Goal: Transaction & Acquisition: Purchase product/service

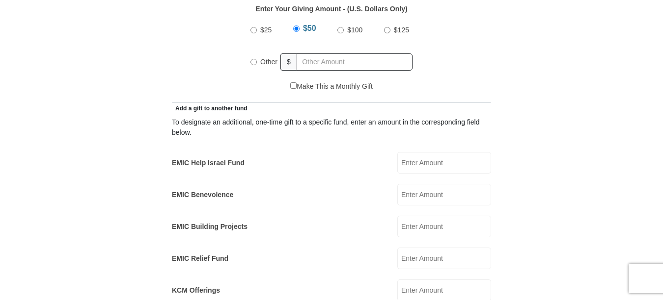
scroll to position [491, 0]
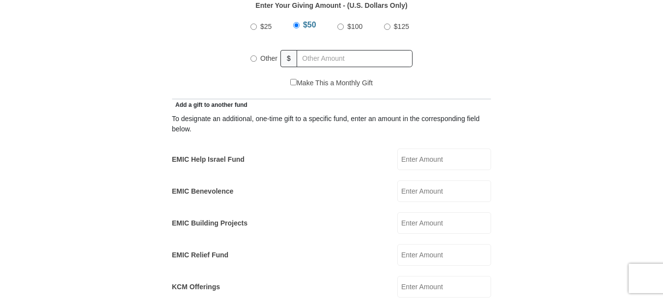
click at [429, 151] on input "EMIC Help Israel Fund" at bounding box center [444, 160] width 94 height 22
click at [369, 132] on div "To designate an additional, one-time gift to a specific fund, enter an amount i…" at bounding box center [331, 204] width 319 height 188
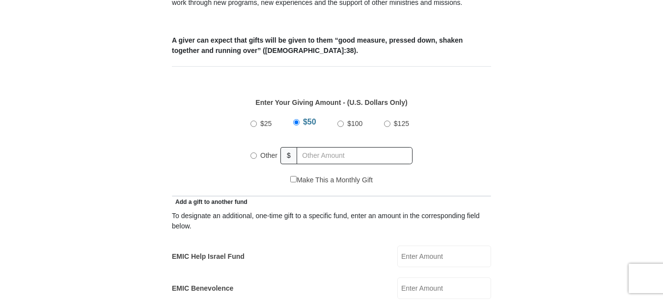
scroll to position [393, 0]
click at [253, 154] on input "Other" at bounding box center [253, 157] width 6 height 6
radio input "true"
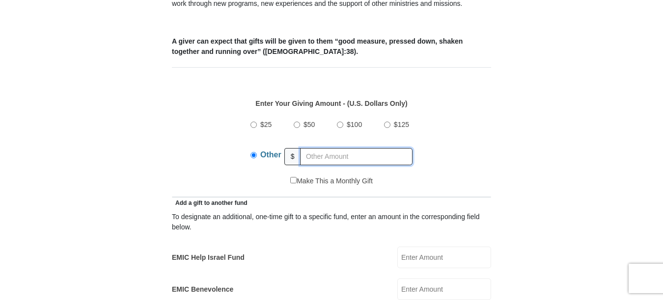
scroll to position [442, 0]
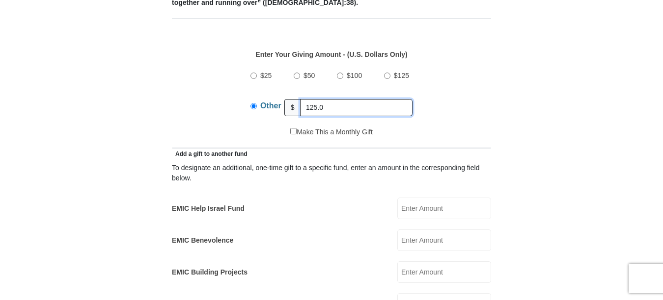
type input "125.00"
drag, startPoint x: 333, startPoint y: 91, endPoint x: 302, endPoint y: 95, distance: 31.2
click at [302, 99] on input "125.00" at bounding box center [356, 107] width 112 height 17
click at [418, 198] on input "EMIC Help Israel Fund" at bounding box center [444, 209] width 94 height 22
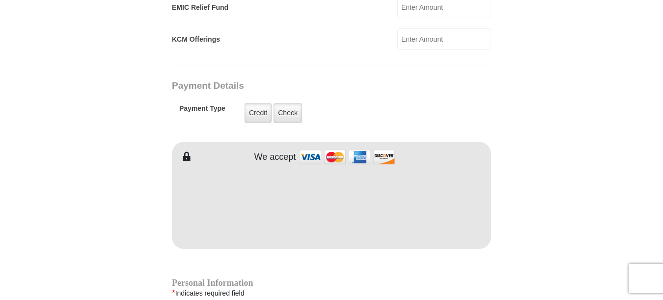
scroll to position [785, 0]
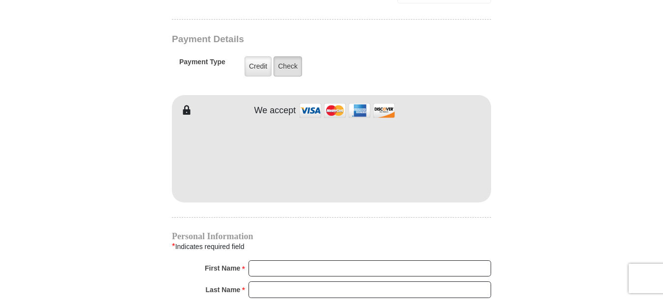
type input "125.00"
click at [288, 56] on label "Check" at bounding box center [287, 66] width 28 height 20
click at [0, 0] on input "Check" at bounding box center [0, 0] width 0 height 0
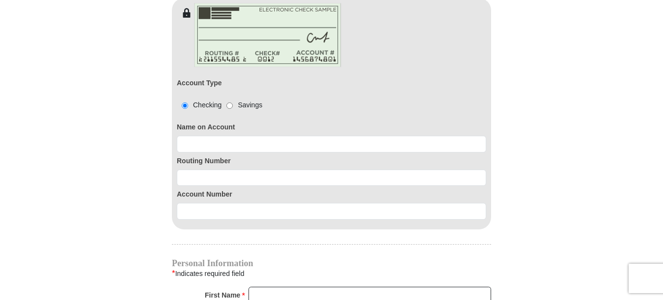
scroll to position [884, 0]
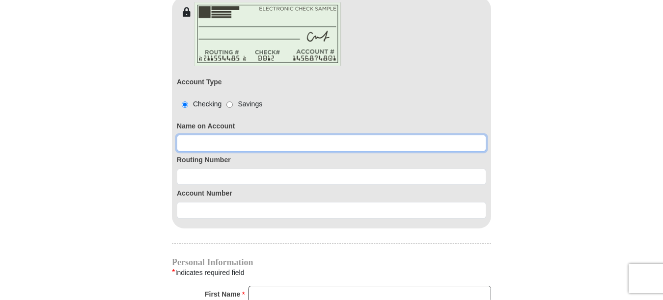
click at [251, 135] on input at bounding box center [331, 143] width 309 height 17
type input "[PERSON_NAME]"
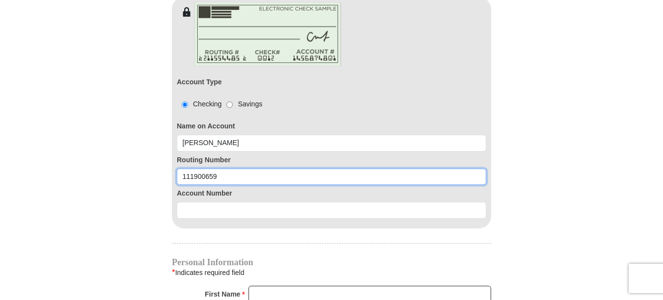
type input "111900659"
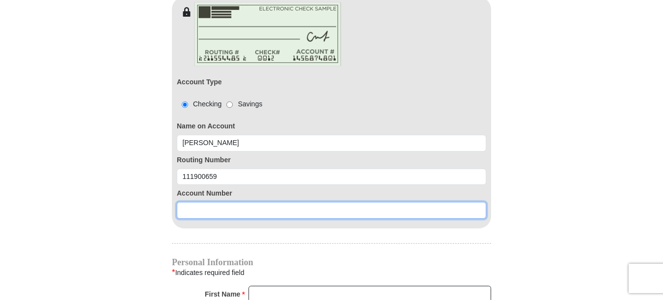
click at [237, 202] on input at bounding box center [331, 210] width 309 height 17
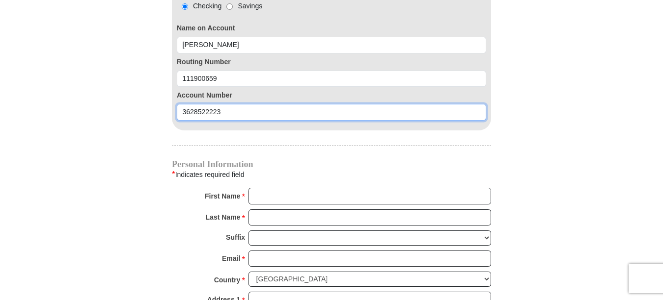
scroll to position [1080, 0]
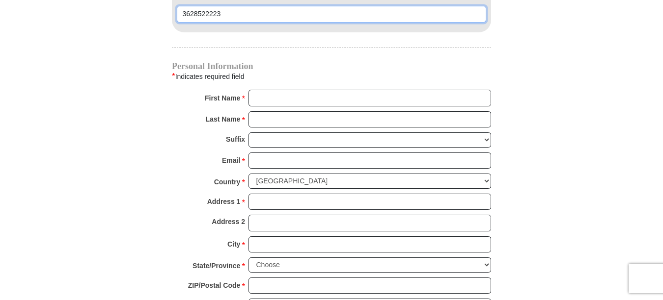
type input "3628522223"
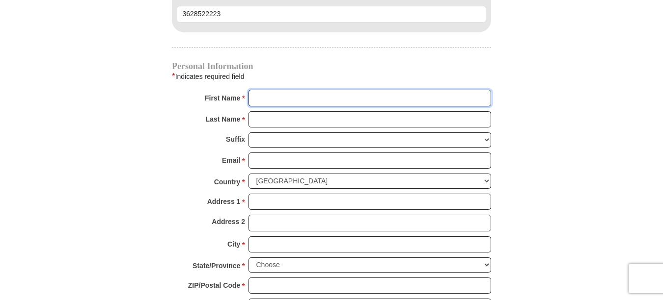
click at [282, 90] on input "First Name *" at bounding box center [369, 98] width 243 height 17
type input "[PERSON_NAME]"
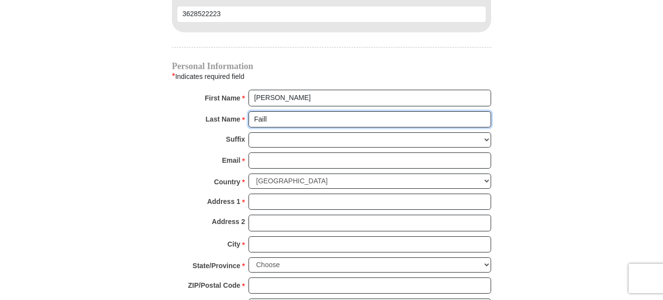
type input "[PERSON_NAME]"
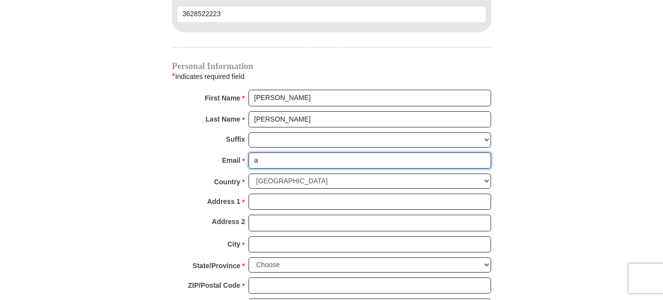
type input "[EMAIL_ADDRESS][DOMAIN_NAME]"
type input "200.00"
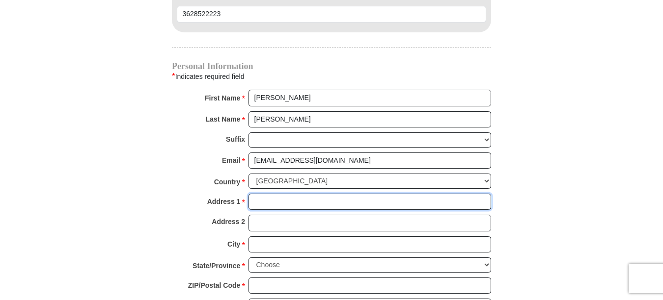
type input "[STREET_ADDRESS]"
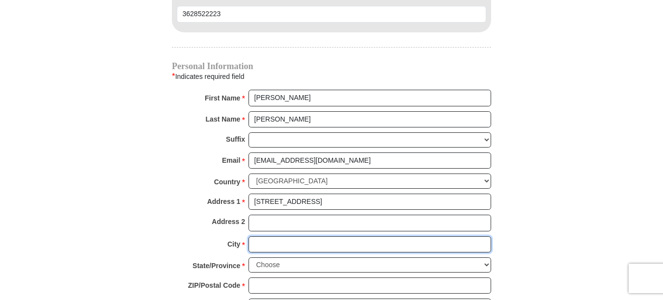
type input "Grapevine"
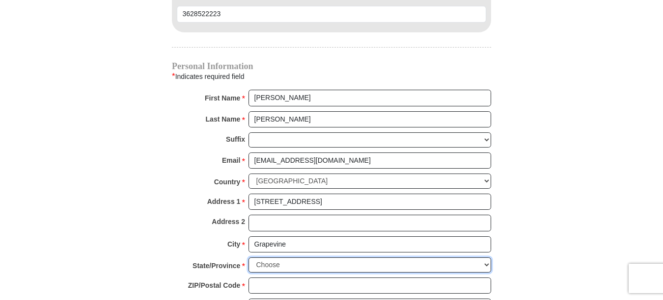
select select "[GEOGRAPHIC_DATA]"
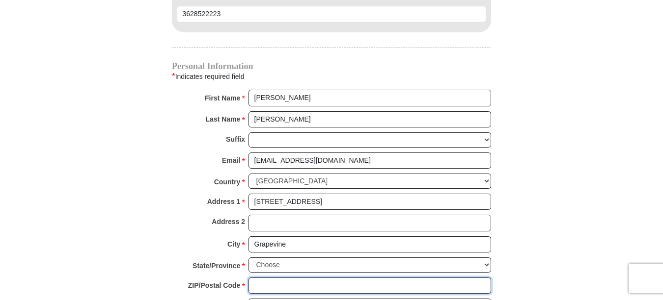
type input "76051"
type input "8174554896"
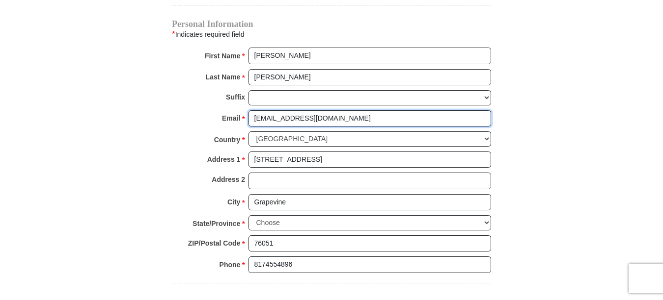
scroll to position [1178, 0]
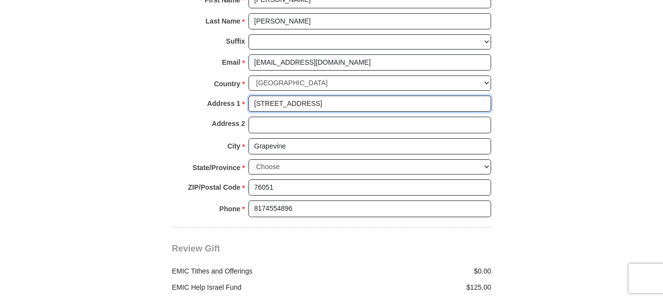
drag, startPoint x: 324, startPoint y: 94, endPoint x: 250, endPoint y: 95, distance: 74.6
click at [250, 96] on input "[STREET_ADDRESS]" at bounding box center [369, 104] width 243 height 17
drag, startPoint x: 319, startPoint y: 93, endPoint x: 396, endPoint y: 97, distance: 77.2
click at [396, 97] on input "[STREET_ADDRESS] (Deliver to Brick Home)" at bounding box center [369, 104] width 243 height 17
type input "[STREET_ADDRESS]"
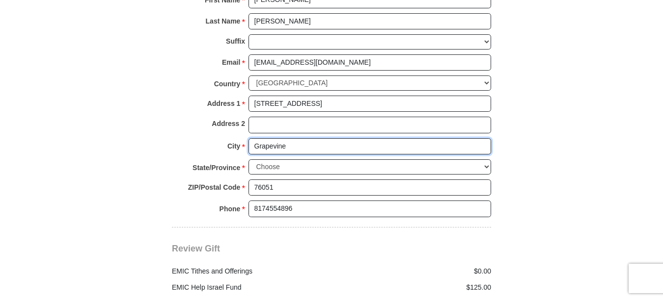
drag, startPoint x: 294, startPoint y: 133, endPoint x: 244, endPoint y: 129, distance: 49.7
click at [244, 138] on div "City * Grapevine Please enter City" at bounding box center [331, 149] width 319 height 22
type input "[GEOGRAPHIC_DATA]"
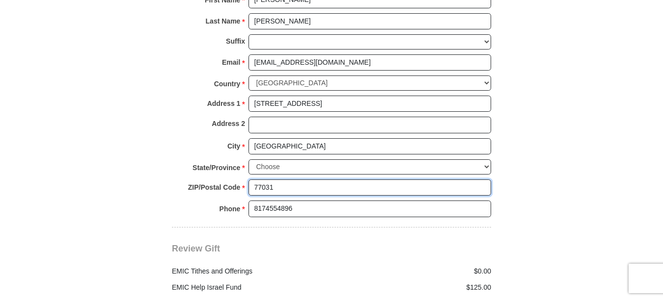
type input "77031"
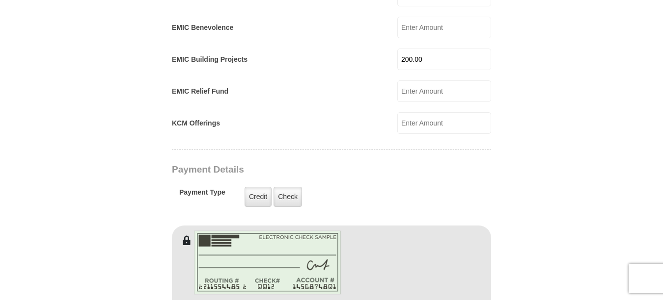
scroll to position [638, 0]
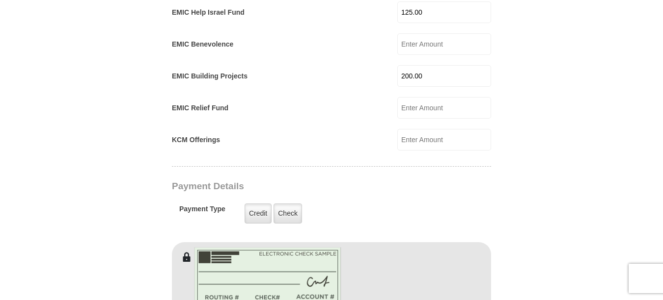
type input "[PHONE_NUMBER]"
drag, startPoint x: 432, startPoint y: 63, endPoint x: 387, endPoint y: 59, distance: 45.3
click at [387, 65] on div "EMIC Building Projects 200.00 EMIC Building Projects Amount must be a valid num…" at bounding box center [331, 76] width 319 height 22
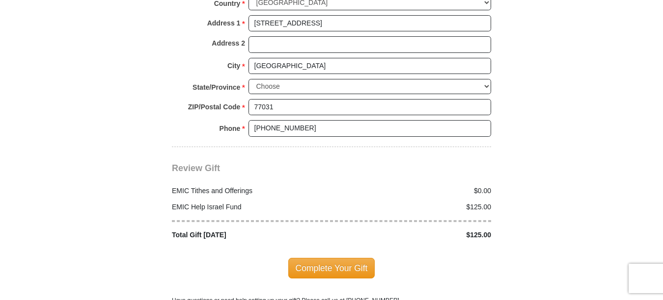
scroll to position [1375, 0]
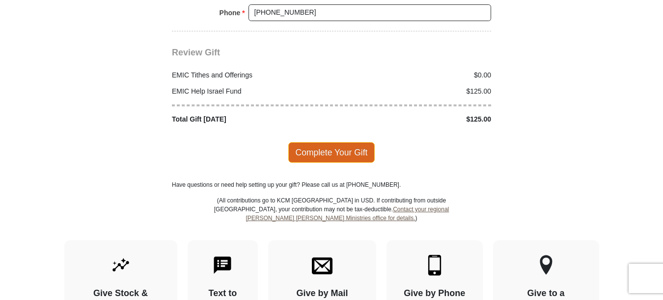
click at [329, 142] on span "Complete Your Gift" at bounding box center [331, 152] width 87 height 21
